Goal: Task Accomplishment & Management: Complete application form

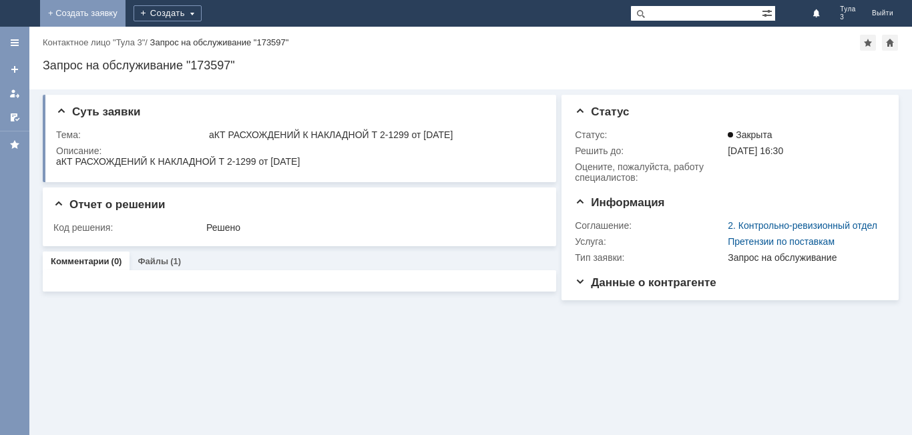
click at [125, 9] on link "+ Создать заявку" at bounding box center [82, 13] width 85 height 27
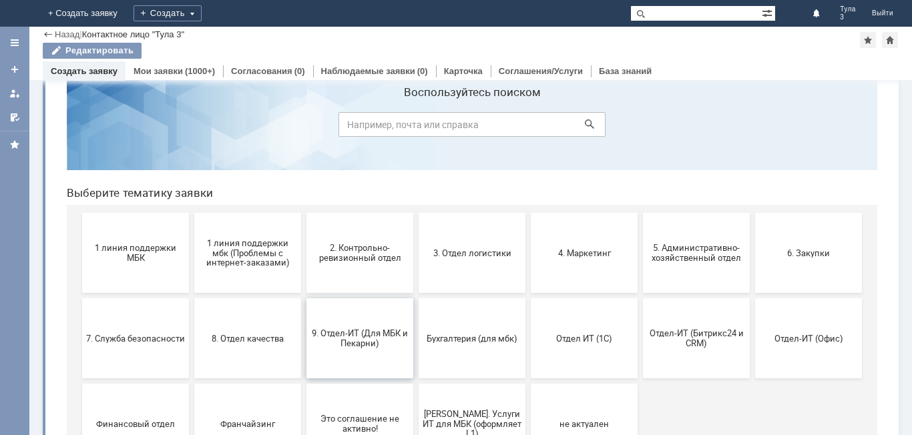
scroll to position [67, 0]
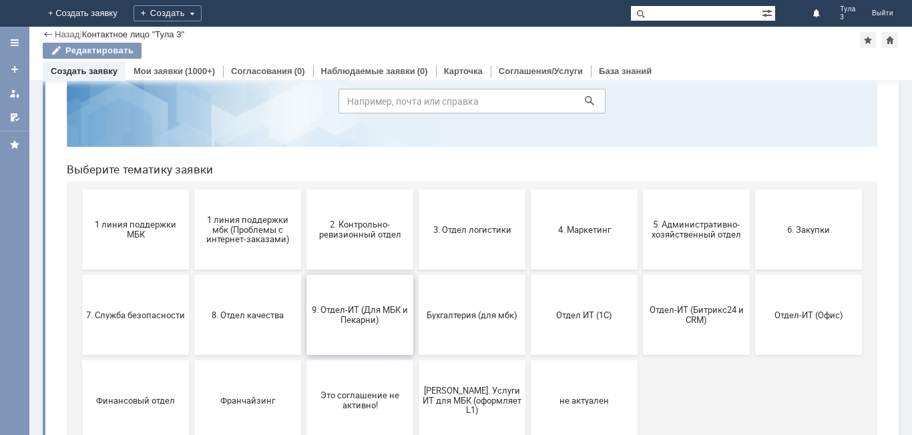
click at [348, 324] on span "9. Отдел-ИТ (Для МБК и Пекарни)" at bounding box center [359, 315] width 99 height 20
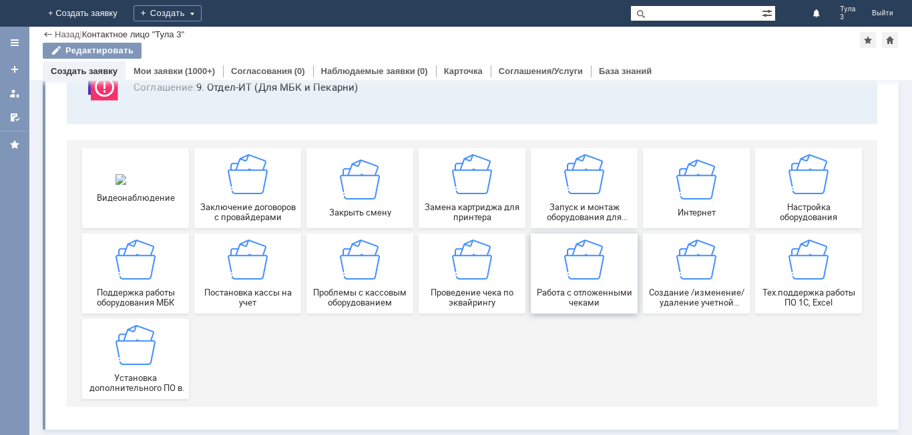
scroll to position [111, 0]
click at [562, 290] on span "Работа с отложенными чеками" at bounding box center [584, 298] width 99 height 20
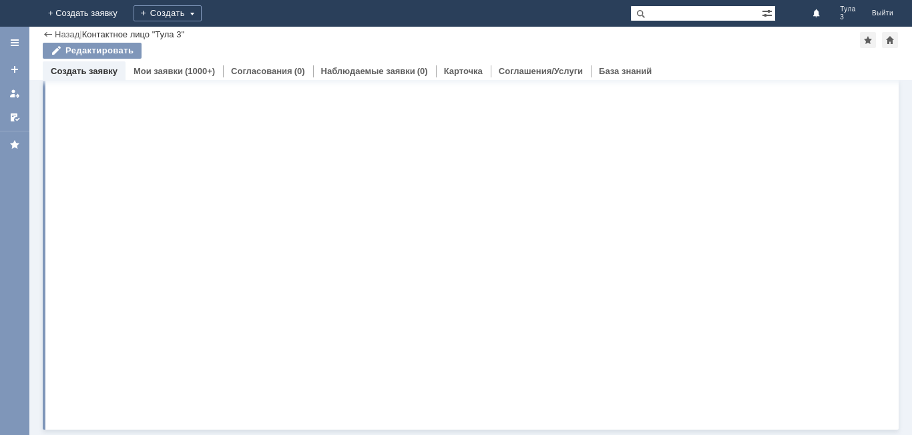
scroll to position [0, 0]
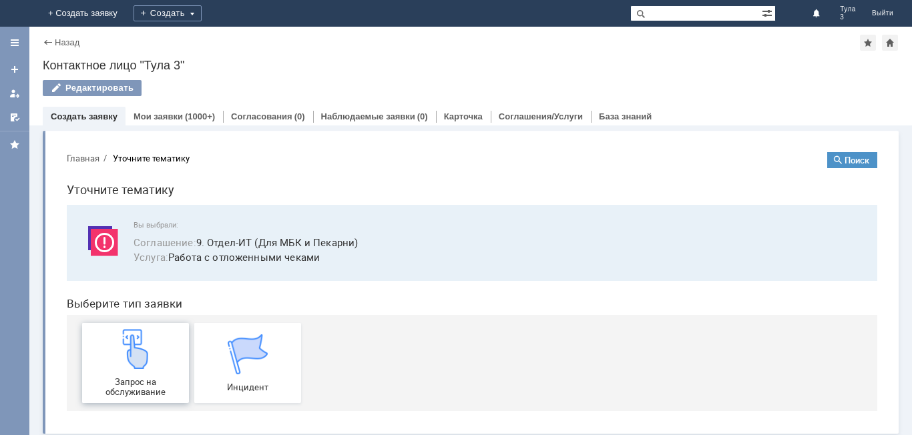
click at [87, 378] on span "Запрос на обслуживание" at bounding box center [135, 387] width 99 height 20
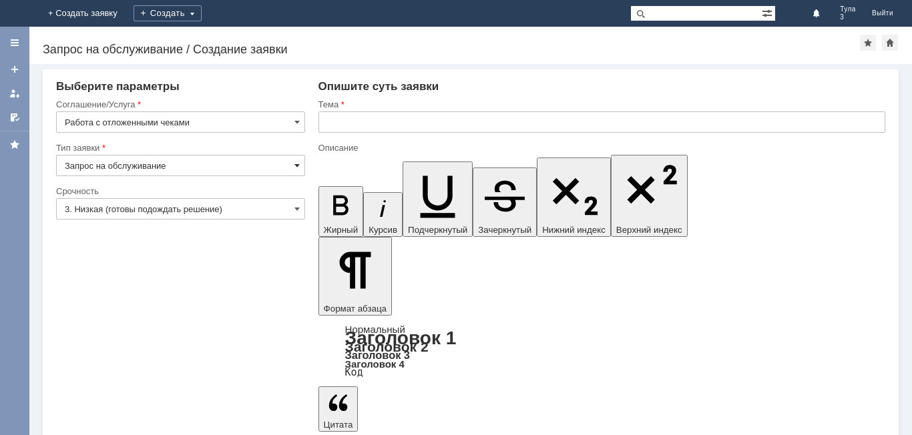
click at [297, 167] on span at bounding box center [296, 165] width 5 height 11
drag, startPoint x: 338, startPoint y: 121, endPoint x: 680, endPoint y: 9, distance: 359.7
click at [375, 108] on div "Тема" at bounding box center [601, 120] width 567 height 43
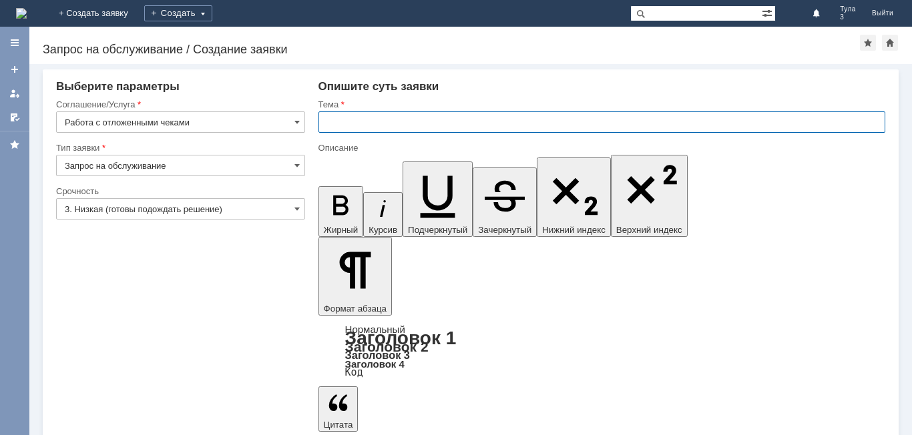
type input "Запрос на обслуживание"
type input "Удалить отложенные чеки от [DATE]"
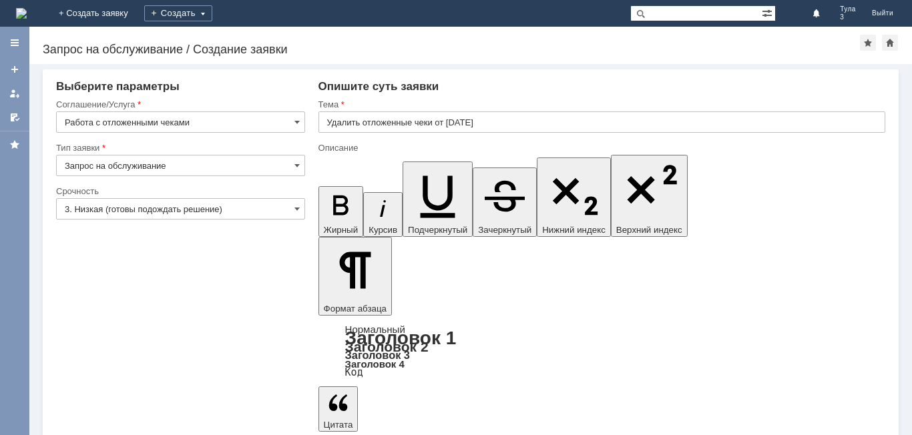
click at [486, 81] on div "Опишите суть заявки" at bounding box center [601, 86] width 567 height 13
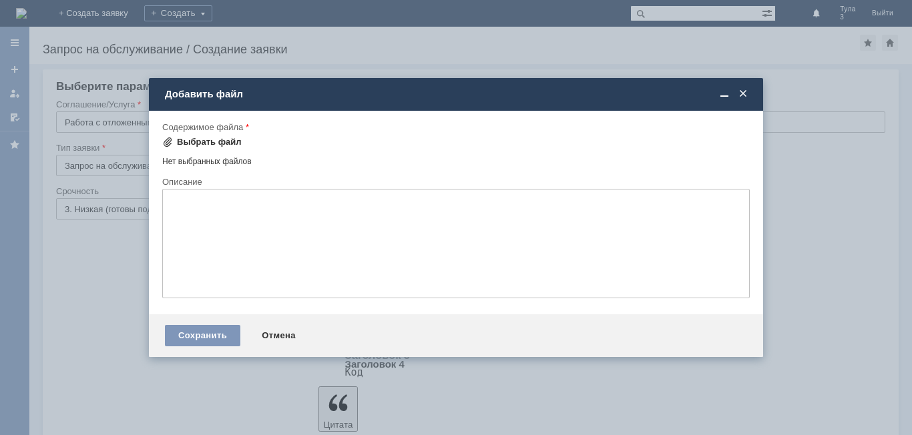
click at [191, 139] on div "Выбрать файл" at bounding box center [209, 142] width 65 height 11
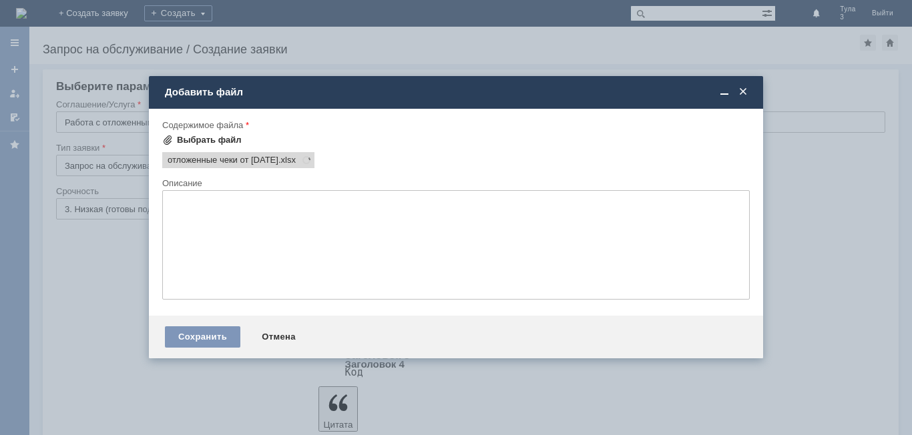
scroll to position [0, 0]
click at [186, 334] on div "Сохранить" at bounding box center [202, 336] width 75 height 21
